Goal: Entertainment & Leisure: Consume media (video, audio)

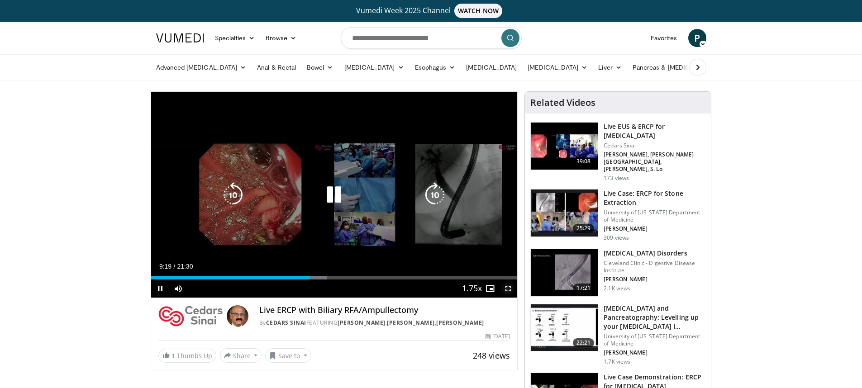
drag, startPoint x: 507, startPoint y: 286, endPoint x: 507, endPoint y: 365, distance: 78.7
click at [507, 286] on span "Video Player" at bounding box center [508, 289] width 18 height 18
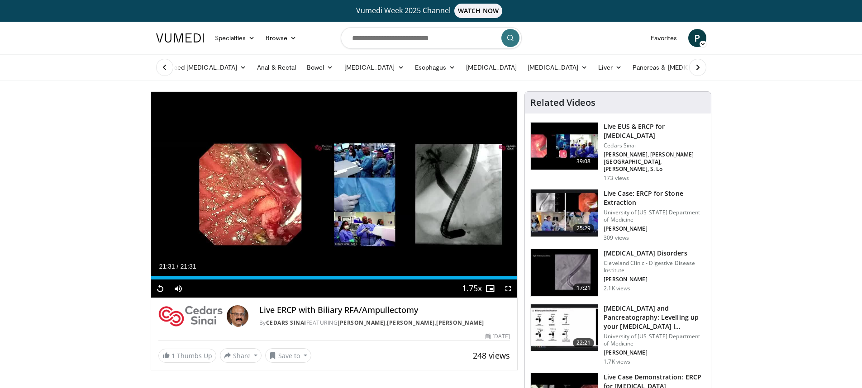
click at [614, 195] on h3 "Live Case: ERCP for Stone Extraction" at bounding box center [654, 198] width 102 height 18
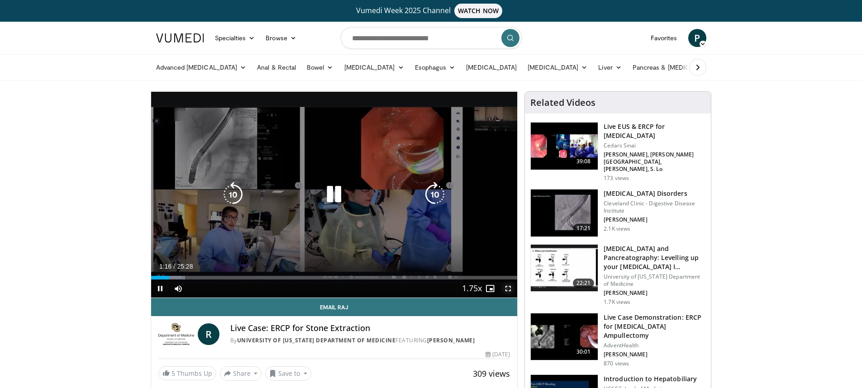
drag, startPoint x: 507, startPoint y: 288, endPoint x: 507, endPoint y: 366, distance: 78.7
click at [507, 288] on span "Video Player" at bounding box center [508, 289] width 18 height 18
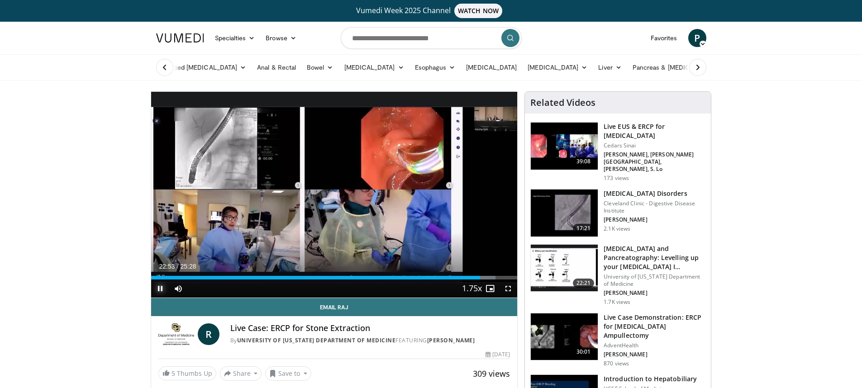
click at [162, 293] on span "Video Player" at bounding box center [160, 289] width 18 height 18
